Goal: Task Accomplishment & Management: Manage account settings

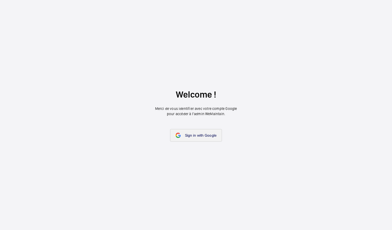
click at [209, 131] on link "Sign in with Google" at bounding box center [196, 135] width 52 height 13
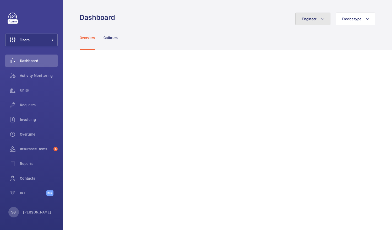
click at [320, 19] on mat-icon at bounding box center [322, 19] width 4 height 6
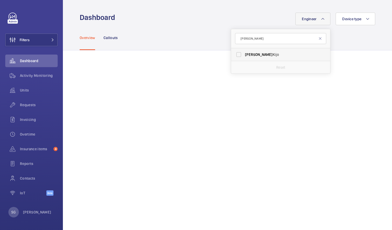
type input "[PERSON_NAME]"
click at [236, 55] on label "[PERSON_NAME]" at bounding box center [276, 54] width 91 height 13
click at [236, 55] on input "[PERSON_NAME]" at bounding box center [238, 54] width 10 height 10
checkbox input "true"
click at [253, 18] on div "Engineer 1 [PERSON_NAME] [PERSON_NAME] Kijo Reset Device type" at bounding box center [246, 19] width 257 height 13
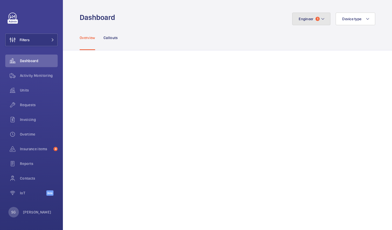
click at [315, 19] on span "1" at bounding box center [317, 19] width 4 height 4
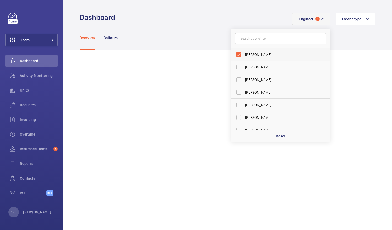
click at [233, 54] on label "[PERSON_NAME]" at bounding box center [276, 54] width 91 height 13
click at [233, 54] on input "[PERSON_NAME]" at bounding box center [238, 54] width 10 height 10
checkbox input "false"
click at [233, 54] on label "[PERSON_NAME]" at bounding box center [276, 54] width 91 height 13
click at [233, 54] on input "[PERSON_NAME]" at bounding box center [238, 54] width 10 height 10
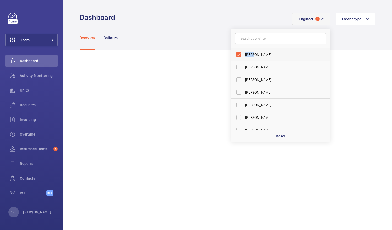
drag, startPoint x: 233, startPoint y: 54, endPoint x: 233, endPoint y: 58, distance: 3.7
click at [233, 58] on label "[PERSON_NAME]" at bounding box center [276, 54] width 91 height 13
click at [233, 58] on input "[PERSON_NAME]" at bounding box center [238, 54] width 10 height 10
checkbox input "false"
click at [248, 42] on input "text" at bounding box center [280, 38] width 91 height 11
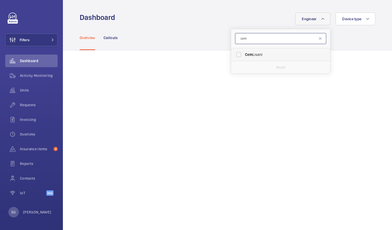
type input "cem"
click at [236, 57] on label "[PERSON_NAME]" at bounding box center [276, 54] width 91 height 13
click at [236, 57] on input "[PERSON_NAME]" at bounding box center [238, 54] width 10 height 10
click at [235, 54] on label "[PERSON_NAME]" at bounding box center [276, 54] width 91 height 13
click at [235, 54] on input "[PERSON_NAME]" at bounding box center [238, 54] width 10 height 10
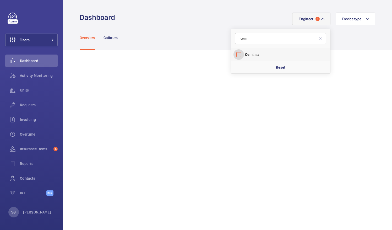
checkbox input "false"
click at [253, 41] on input "cem" at bounding box center [280, 38] width 91 height 11
type input "c"
type input "levi"
click at [236, 56] on label "[PERSON_NAME]" at bounding box center [276, 54] width 91 height 13
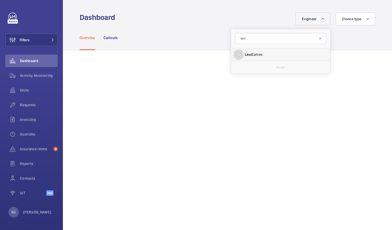
click at [236, 56] on input "[PERSON_NAME]" at bounding box center [238, 54] width 10 height 10
checkbox input "true"
click at [352, 36] on div "Overview Callouts" at bounding box center [227, 37] width 295 height 25
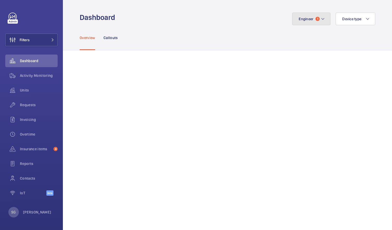
click at [316, 23] on button "Engineer 1" at bounding box center [311, 19] width 38 height 13
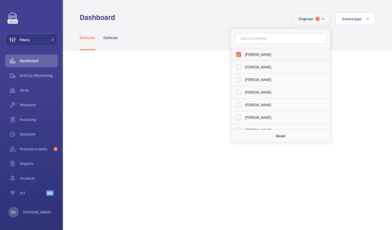
click at [235, 55] on label "[PERSON_NAME]" at bounding box center [276, 54] width 91 height 13
click at [235, 55] on input "[PERSON_NAME]" at bounding box center [238, 54] width 10 height 10
checkbox input "false"
click at [369, 38] on div "Overview Callouts" at bounding box center [227, 37] width 295 height 25
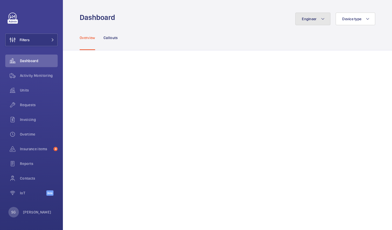
click at [321, 14] on button "Engineer" at bounding box center [312, 19] width 35 height 13
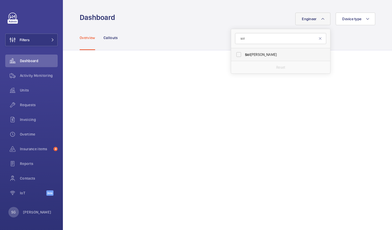
type input "sol"
click at [235, 55] on label "Sol [PERSON_NAME]" at bounding box center [276, 54] width 91 height 13
click at [235, 55] on input "Sol [PERSON_NAME]" at bounding box center [238, 54] width 10 height 10
checkbox input "true"
click at [165, 47] on div "Overview Callouts" at bounding box center [227, 37] width 295 height 25
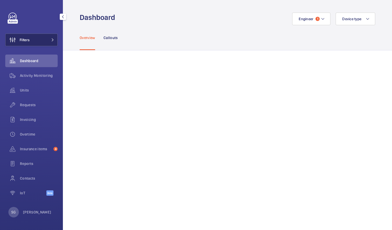
click at [46, 39] on button "Filters" at bounding box center [31, 40] width 52 height 13
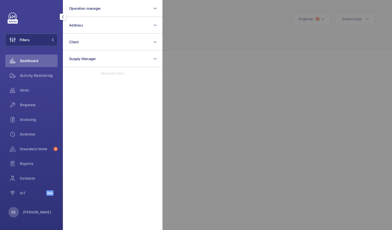
click at [250, 27] on div at bounding box center [358, 115] width 392 height 230
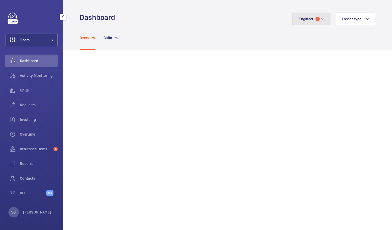
click at [299, 19] on span "Engineer" at bounding box center [305, 19] width 15 height 4
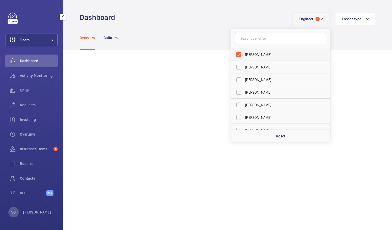
click at [237, 54] on label "[PERSON_NAME]" at bounding box center [276, 54] width 91 height 13
click at [237, 54] on input "[PERSON_NAME]" at bounding box center [238, 54] width 10 height 10
checkbox input "false"
click at [254, 40] on input "text" at bounding box center [280, 38] width 91 height 11
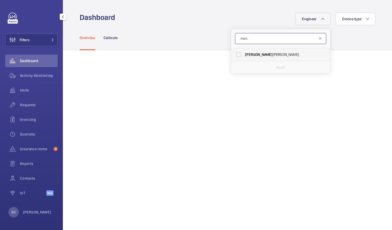
type input "marc"
click at [236, 55] on label "[PERSON_NAME]" at bounding box center [276, 54] width 91 height 13
click at [236, 55] on input "[PERSON_NAME]" at bounding box center [238, 54] width 10 height 10
checkbox input "true"
click at [371, 44] on div "Overview Callouts" at bounding box center [227, 37] width 295 height 25
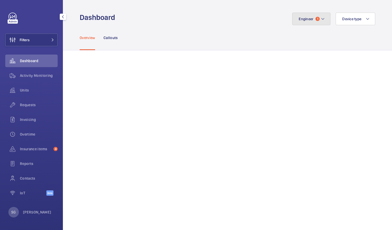
click at [320, 19] on mat-icon at bounding box center [322, 19] width 4 height 6
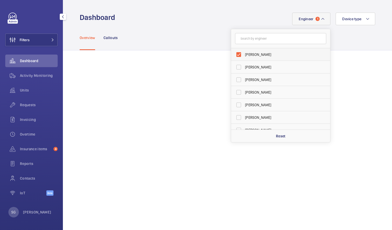
click at [236, 52] on label "[PERSON_NAME]" at bounding box center [276, 54] width 91 height 13
click at [236, 52] on input "[PERSON_NAME]" at bounding box center [238, 54] width 10 height 10
checkbox input "false"
click at [248, 42] on input "text" at bounding box center [280, 38] width 91 height 11
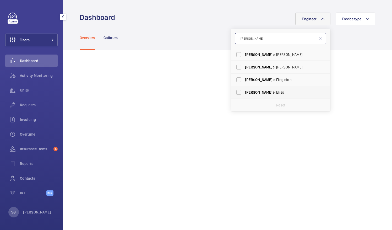
type input "[PERSON_NAME]"
click at [233, 92] on label "[PERSON_NAME]" at bounding box center [276, 92] width 91 height 13
click at [233, 92] on input "[PERSON_NAME]" at bounding box center [238, 92] width 10 height 10
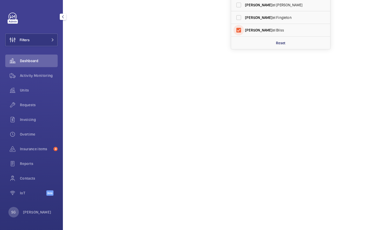
scroll to position [64, 0]
click at [236, 30] on label "[PERSON_NAME]" at bounding box center [276, 28] width 91 height 13
click at [236, 30] on input "[PERSON_NAME]" at bounding box center [238, 28] width 10 height 10
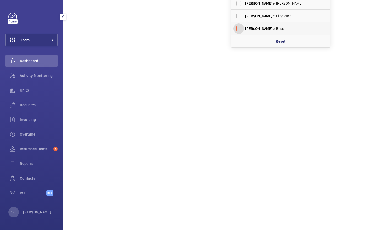
checkbox input "false"
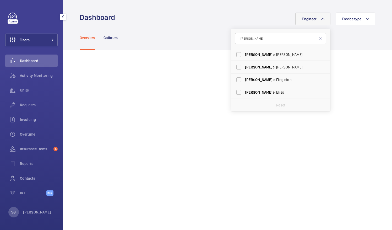
click at [318, 40] on mat-icon at bounding box center [320, 38] width 4 height 4
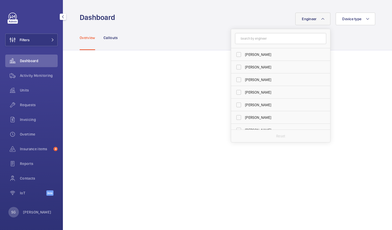
click at [354, 43] on div "Overview Callouts" at bounding box center [227, 37] width 295 height 25
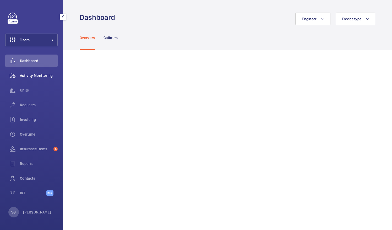
click at [35, 76] on span "Activity Monitoring" at bounding box center [39, 75] width 38 height 5
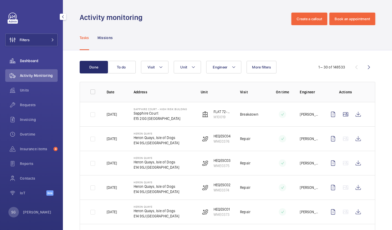
click at [49, 62] on span "Dashboard" at bounding box center [39, 60] width 38 height 5
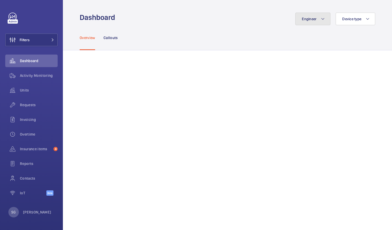
click at [320, 18] on mat-icon at bounding box center [322, 19] width 4 height 6
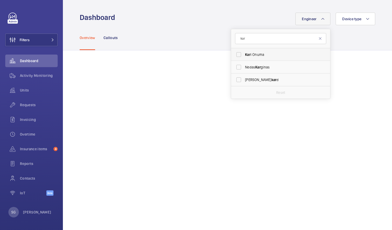
type input "kar"
click at [235, 55] on label "Kar i Onuma" at bounding box center [276, 54] width 91 height 13
click at [235, 55] on input "Kar i Onuma" at bounding box center [238, 54] width 10 height 10
click at [235, 53] on label "Kar i Onuma" at bounding box center [276, 54] width 91 height 13
click at [235, 53] on input "Kar i Onuma" at bounding box center [238, 54] width 10 height 10
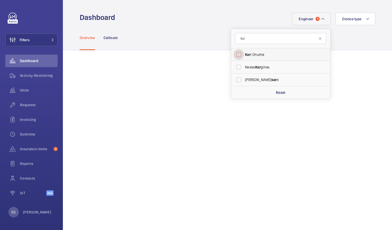
checkbox input "false"
click at [255, 44] on form "kar" at bounding box center [280, 38] width 99 height 19
click at [259, 38] on input "kar" at bounding box center [280, 38] width 91 height 11
type input "k"
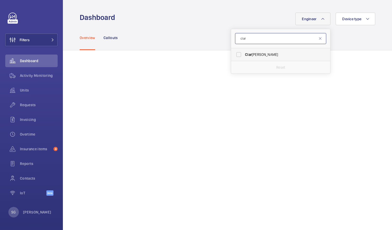
type input "clar"
click at [234, 53] on label "[PERSON_NAME]" at bounding box center [276, 54] width 91 height 13
click at [234, 53] on input "[PERSON_NAME]" at bounding box center [238, 54] width 10 height 10
checkbox input "true"
click at [359, 46] on div "Overview Callouts" at bounding box center [227, 37] width 295 height 25
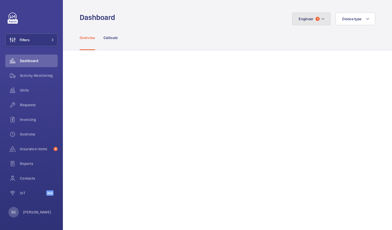
click at [315, 22] on button "Engineer 1" at bounding box center [311, 19] width 38 height 13
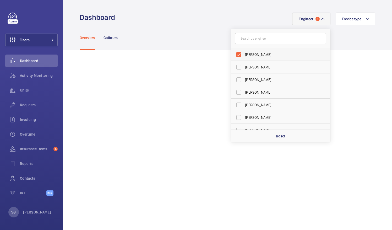
click at [238, 52] on label "[PERSON_NAME]" at bounding box center [276, 54] width 91 height 13
click at [238, 52] on input "[PERSON_NAME]" at bounding box center [238, 54] width 10 height 10
checkbox input "false"
click at [346, 31] on div "Overview Callouts" at bounding box center [227, 37] width 295 height 25
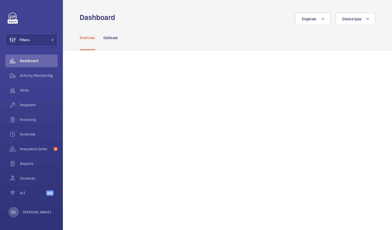
click at [315, 26] on div "Overview Callouts" at bounding box center [227, 37] width 295 height 25
click at [315, 20] on button "Engineer" at bounding box center [312, 19] width 35 height 13
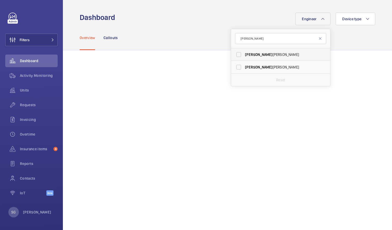
type input "[PERSON_NAME]"
click at [237, 53] on label "[PERSON_NAME]" at bounding box center [276, 54] width 91 height 13
click at [237, 53] on input "[PERSON_NAME]" at bounding box center [238, 54] width 10 height 10
checkbox input "true"
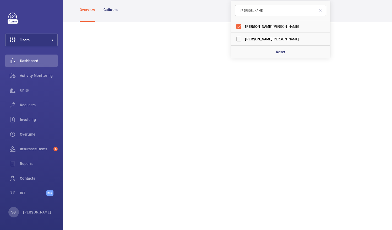
click at [371, 20] on div "Overview Callouts" at bounding box center [227, 9] width 329 height 25
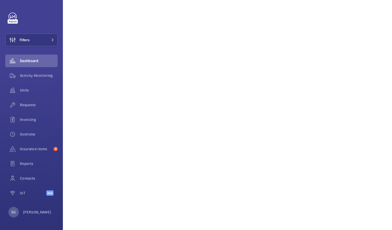
scroll to position [0, 0]
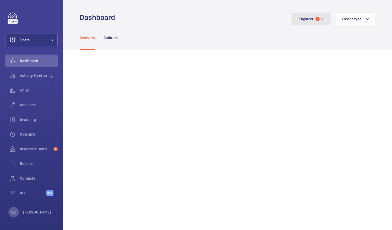
click at [320, 22] on mat-icon at bounding box center [322, 19] width 4 height 6
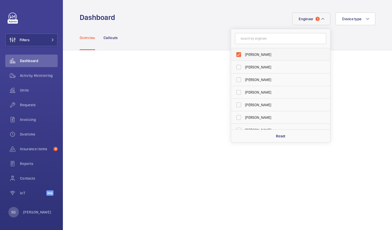
click at [233, 51] on label "[PERSON_NAME]" at bounding box center [276, 54] width 91 height 13
click at [233, 51] on input "[PERSON_NAME]" at bounding box center [238, 54] width 10 height 10
checkbox input "false"
click at [240, 45] on form at bounding box center [280, 38] width 99 height 19
click at [244, 38] on input "text" at bounding box center [280, 38] width 91 height 11
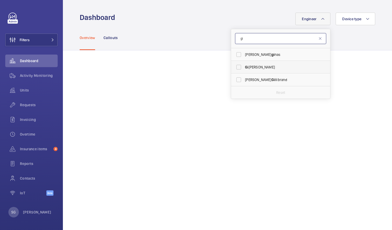
type input "gi"
click at [237, 67] on label "Gi [PERSON_NAME]" at bounding box center [276, 67] width 91 height 13
click at [237, 67] on input "Gi [PERSON_NAME]" at bounding box center [238, 67] width 10 height 10
checkbox input "true"
click at [364, 41] on div "Overview Callouts" at bounding box center [227, 37] width 295 height 25
